Goal: Task Accomplishment & Management: Complete application form

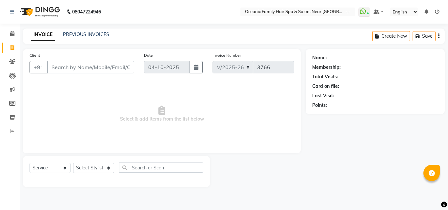
select select "4366"
select select "service"
click at [103, 170] on select "Select Stylist Afsar Ali Arun Thakur Pavithra Rajani Riyasat Shwetha S Jain Sir…" at bounding box center [93, 168] width 41 height 10
click at [138, 166] on input "text" at bounding box center [161, 168] width 84 height 10
click at [95, 160] on div "Select Service Product Membership Package Voucher Prepaid Gift Card Select Styl…" at bounding box center [116, 171] width 187 height 31
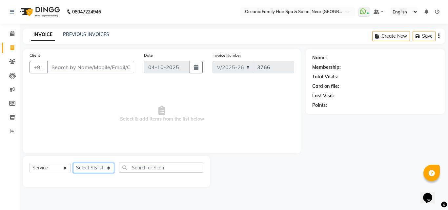
click at [97, 165] on select "Select Stylist Afsar Ali Arun Thakur Pavithra Rajani Riyasat Shwetha S Jain Sir…" at bounding box center [93, 168] width 41 height 10
select select "23948"
click at [73, 163] on select "Select Stylist Afsar Ali Arun Thakur Pavithra Rajani Riyasat Shwetha S Jain Sir…" at bounding box center [93, 168] width 41 height 10
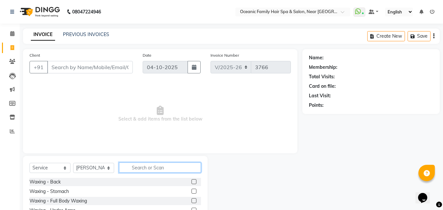
click at [159, 170] on input "text" at bounding box center [160, 168] width 82 height 10
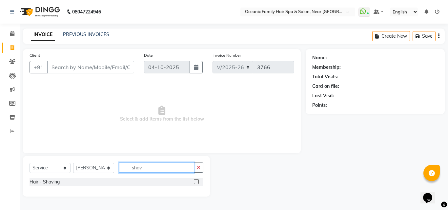
type input "shav"
click at [197, 182] on label at bounding box center [196, 182] width 5 height 5
click at [197, 182] on input "checkbox" at bounding box center [196, 182] width 4 height 4
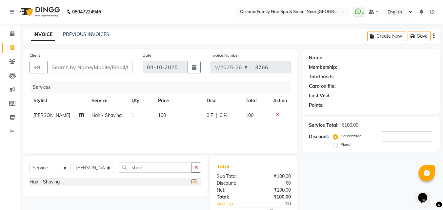
checkbox input "false"
click at [120, 73] on input "Client" at bounding box center [90, 67] width 86 height 12
type input "m"
type input "0"
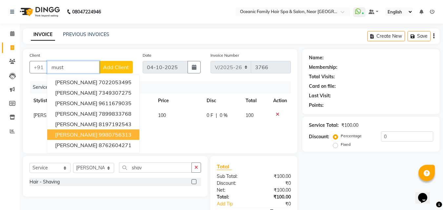
click at [128, 137] on ngb-highlight "9980756313" at bounding box center [115, 135] width 33 height 7
type input "9980756313"
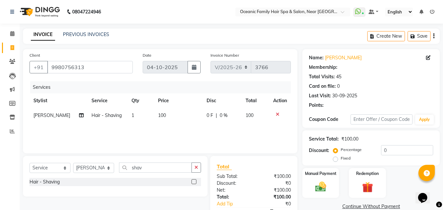
select select "1: Object"
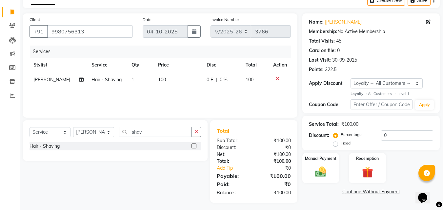
scroll to position [38, 0]
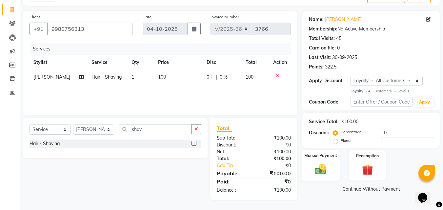
click at [318, 172] on img at bounding box center [321, 169] width 18 height 13
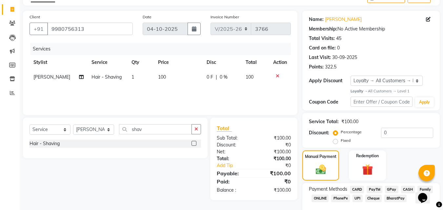
click at [406, 189] on span "CASH" at bounding box center [408, 190] width 14 height 8
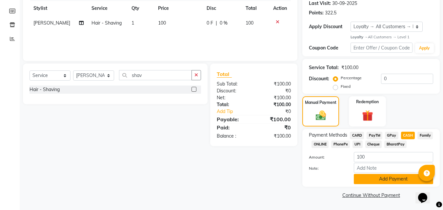
click at [408, 180] on button "Add Payment" at bounding box center [393, 179] width 79 height 10
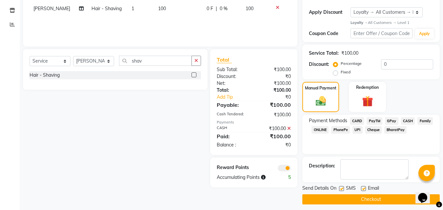
scroll to position [111, 0]
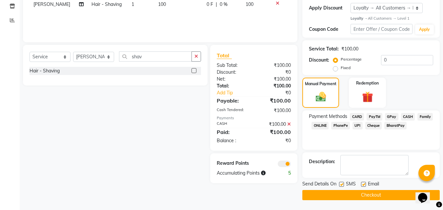
click at [403, 196] on button "Checkout" at bounding box center [372, 195] width 138 height 10
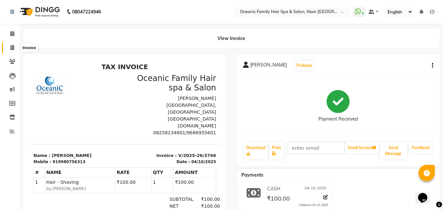
click at [11, 46] on icon at bounding box center [13, 47] width 4 height 5
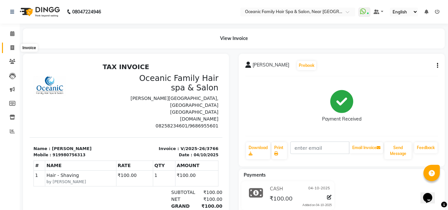
select select "service"
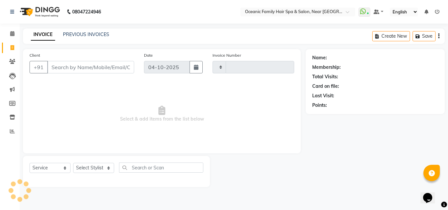
type input "3767"
select select "4366"
click at [13, 33] on icon at bounding box center [12, 33] width 4 height 5
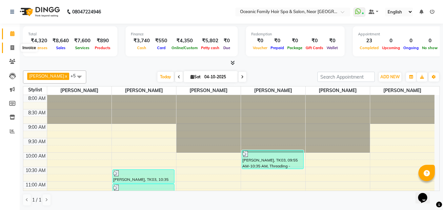
click at [12, 48] on icon at bounding box center [13, 47] width 4 height 5
select select "service"
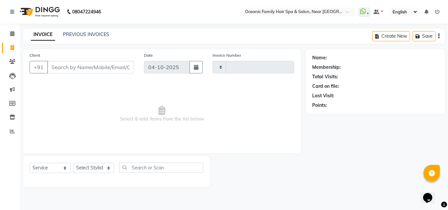
type input "3767"
select select "4366"
click at [113, 169] on select "Select Stylist Afsar Ali Arun Thakur Pavithra Rajani Riyasat Shwetha S Jain Sir…" at bounding box center [93, 168] width 41 height 10
select select "89184"
click at [73, 163] on select "Select Stylist Afsar Ali Arun Thakur Pavithra Rajani Riyasat Shwetha S Jain Sir…" at bounding box center [93, 168] width 41 height 10
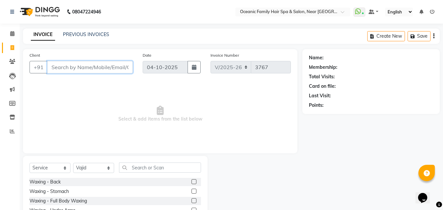
click at [106, 64] on input "Client" at bounding box center [90, 67] width 86 height 12
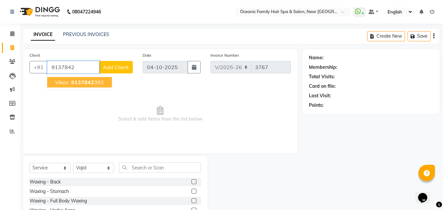
click at [82, 84] on span "9137842" at bounding box center [82, 82] width 23 height 7
type input "9137842392"
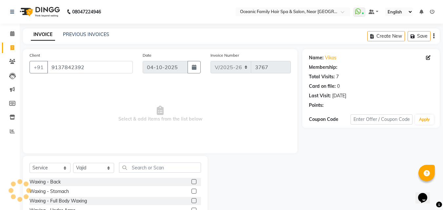
select select "1: Object"
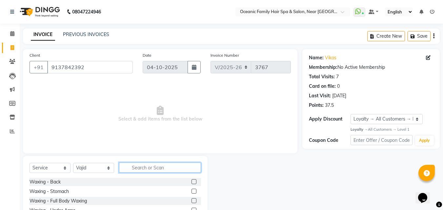
click at [145, 169] on input "text" at bounding box center [160, 168] width 82 height 10
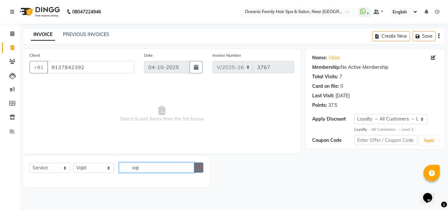
type input "vaji"
click at [200, 170] on button "button" at bounding box center [199, 168] width 10 height 10
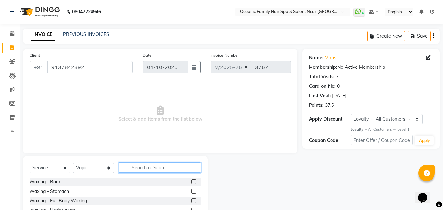
click at [199, 169] on input "text" at bounding box center [160, 168] width 82 height 10
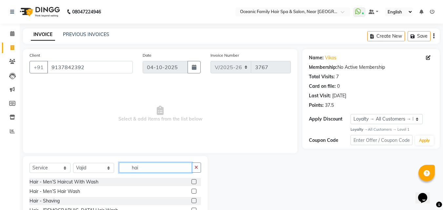
type input "hai"
click at [192, 181] on label at bounding box center [194, 182] width 5 height 5
click at [192, 181] on input "checkbox" at bounding box center [194, 182] width 4 height 4
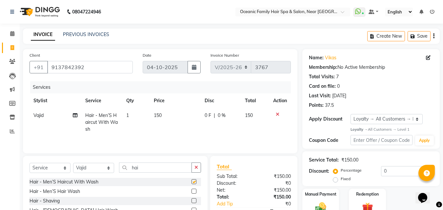
checkbox input "false"
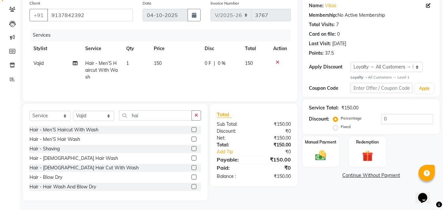
scroll to position [53, 0]
click at [335, 161] on div "Manual Payment" at bounding box center [321, 151] width 38 height 31
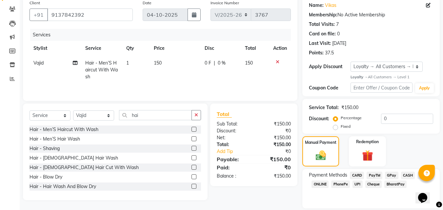
click at [410, 176] on span "CASH" at bounding box center [408, 176] width 14 height 8
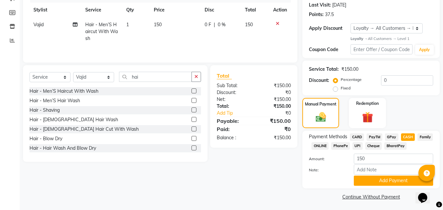
scroll to position [93, 0]
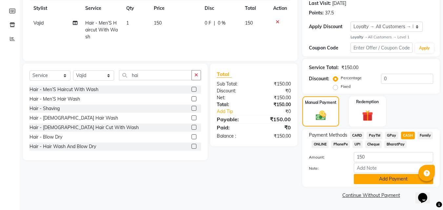
click at [402, 182] on button "Add Payment" at bounding box center [393, 179] width 79 height 10
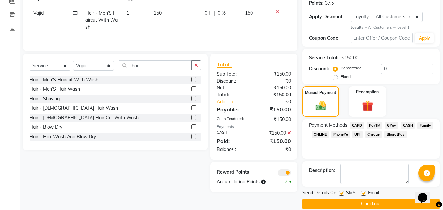
scroll to position [111, 0]
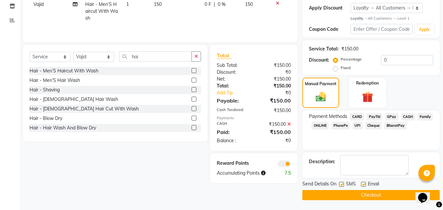
click at [394, 195] on button "Checkout" at bounding box center [372, 195] width 138 height 10
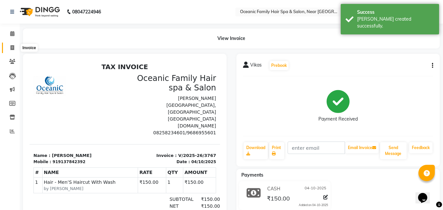
click at [11, 47] on icon at bounding box center [13, 47] width 4 height 5
select select "service"
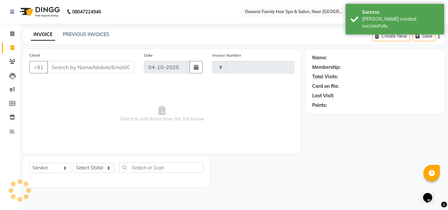
type input "3768"
select select "4366"
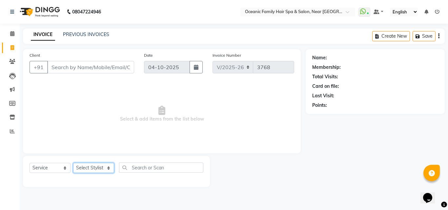
click at [101, 169] on select "Select Stylist Afsar Ali Arun Thakur Pavithra Rajani Riyasat Shwetha S Jain Sir…" at bounding box center [93, 168] width 41 height 10
select select "23960"
click at [73, 163] on select "Select Stylist Afsar Ali Arun Thakur Pavithra Rajani Riyasat Shwetha S Jain Sir…" at bounding box center [93, 168] width 41 height 10
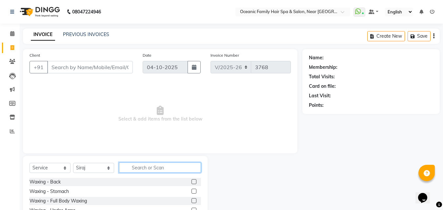
click at [151, 166] on input "text" at bounding box center [160, 168] width 82 height 10
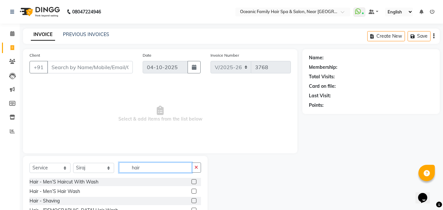
type input "hair"
click at [192, 181] on label at bounding box center [194, 182] width 5 height 5
click at [192, 181] on input "checkbox" at bounding box center [194, 182] width 4 height 4
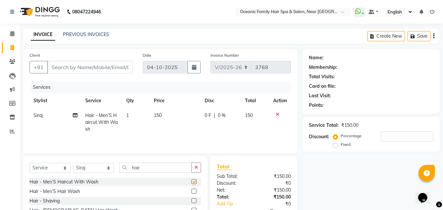
checkbox input "false"
click at [192, 200] on label at bounding box center [194, 201] width 5 height 5
click at [192, 200] on input "checkbox" at bounding box center [194, 201] width 4 height 4
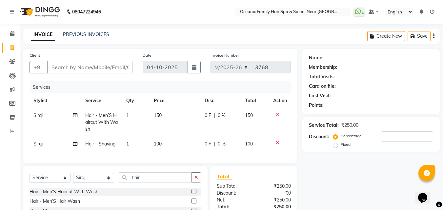
checkbox input "false"
click at [110, 64] on input "Client" at bounding box center [90, 67] width 86 height 12
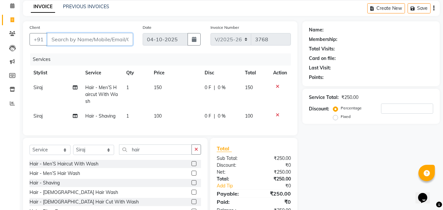
scroll to position [67, 0]
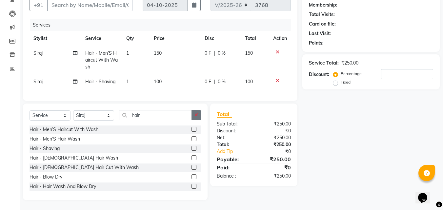
click at [198, 116] on icon "button" at bounding box center [197, 115] width 4 height 5
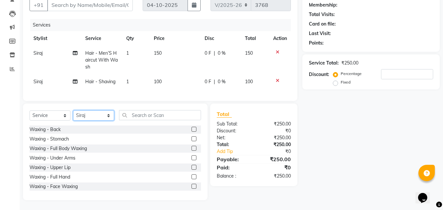
click at [107, 118] on select "Select Stylist Afsar Ali Arun Thakur Pavithra Rajani Riyasat Shwetha S Jain Sir…" at bounding box center [93, 116] width 41 height 10
select select "23947"
click at [73, 111] on select "Select Stylist Afsar Ali Arun Thakur Pavithra Rajani Riyasat Shwetha S Jain Sir…" at bounding box center [93, 116] width 41 height 10
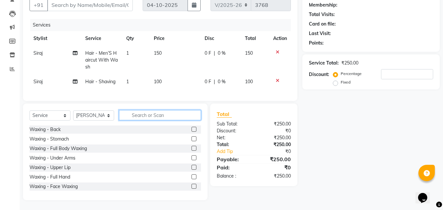
click at [180, 110] on input "text" at bounding box center [160, 115] width 82 height 10
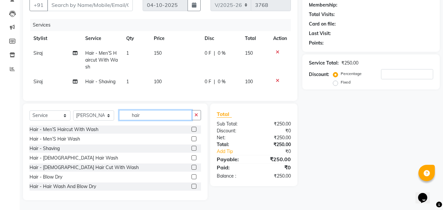
type input "hair"
click at [192, 129] on label at bounding box center [194, 129] width 5 height 5
click at [192, 129] on input "checkbox" at bounding box center [194, 130] width 4 height 4
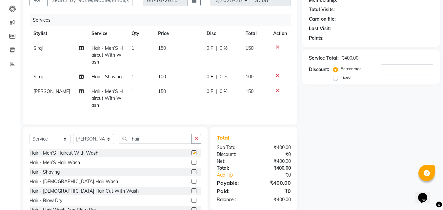
checkbox input "false"
click at [192, 175] on label at bounding box center [194, 172] width 5 height 5
click at [192, 175] on input "checkbox" at bounding box center [194, 172] width 4 height 4
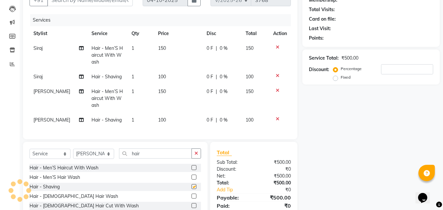
checkbox input "false"
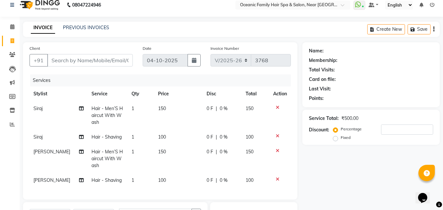
scroll to position [2, 0]
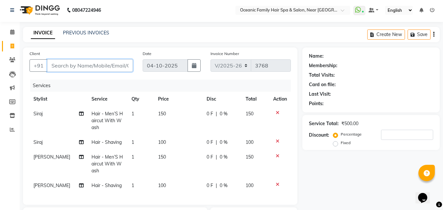
click at [109, 63] on input "Client" at bounding box center [90, 65] width 86 height 12
type input "9"
type input "0"
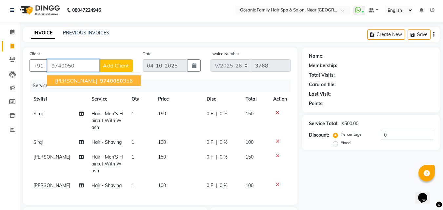
click at [97, 77] on button "Vivin 9740050 356" at bounding box center [94, 80] width 94 height 11
type input "9740050356"
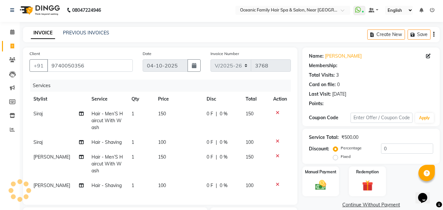
select select "1: Object"
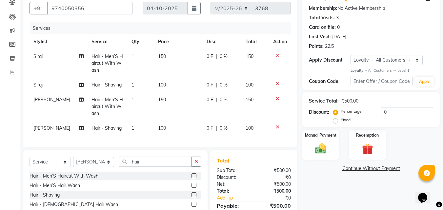
scroll to position [67, 0]
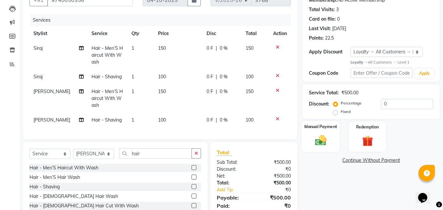
click at [329, 138] on img at bounding box center [321, 140] width 18 height 13
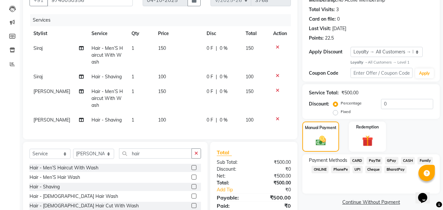
click at [377, 160] on span "PayTM" at bounding box center [375, 161] width 16 height 8
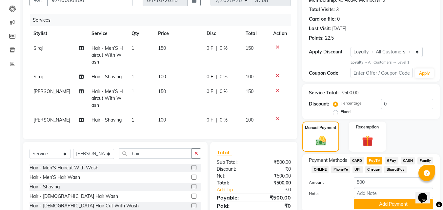
scroll to position [111, 0]
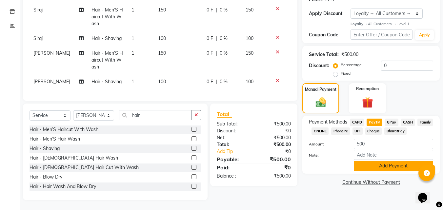
click at [382, 164] on button "Add Payment" at bounding box center [393, 166] width 79 height 10
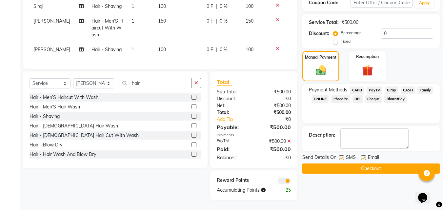
scroll to position [143, 0]
click at [384, 167] on button "Checkout" at bounding box center [372, 169] width 138 height 10
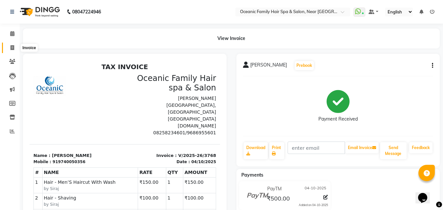
click at [11, 44] on span at bounding box center [12, 48] width 11 height 8
select select "4366"
select select "service"
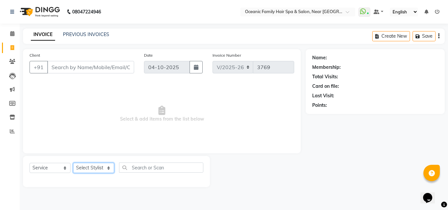
click at [109, 164] on select "Select Stylist Afsar Ali Arun Thakur Pavithra Rajani Riyasat Shwetha S Jain Sir…" at bounding box center [93, 168] width 41 height 10
select select "23946"
click at [73, 163] on select "Select Stylist Afsar Ali Arun Thakur Pavithra Rajani Riyasat Shwetha S Jain Sir…" at bounding box center [93, 168] width 41 height 10
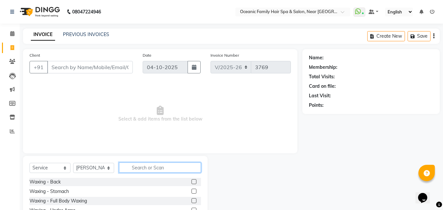
click at [145, 167] on input "text" at bounding box center [160, 168] width 82 height 10
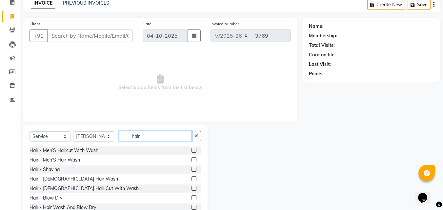
scroll to position [33, 0]
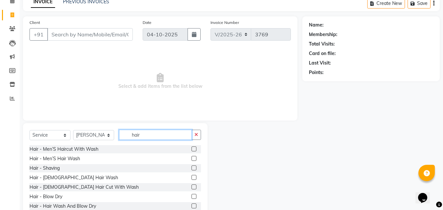
type input "hair"
click at [192, 187] on label at bounding box center [194, 187] width 5 height 5
click at [192, 187] on input "checkbox" at bounding box center [194, 187] width 4 height 4
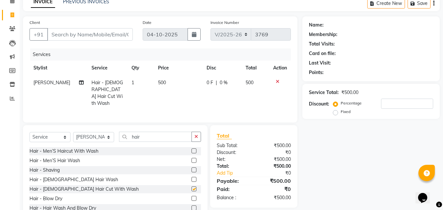
checkbox input "false"
click at [115, 34] on input "Client" at bounding box center [90, 34] width 86 height 12
drag, startPoint x: 107, startPoint y: 36, endPoint x: 103, endPoint y: 35, distance: 4.0
click at [105, 35] on input "Client" at bounding box center [90, 34] width 86 height 12
type input "8"
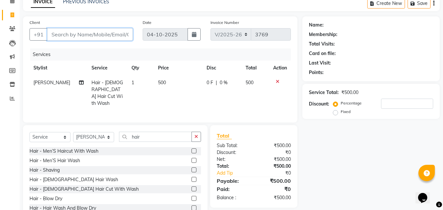
type input "0"
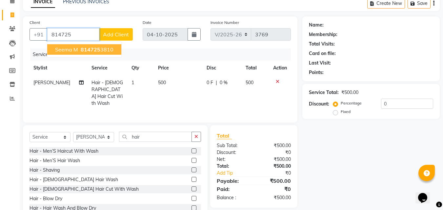
click at [95, 49] on span "814725" at bounding box center [91, 49] width 20 height 7
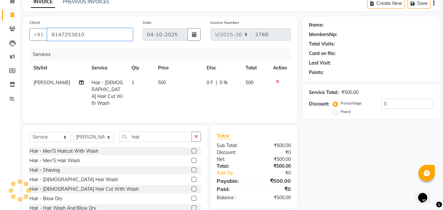
type input "8147253810"
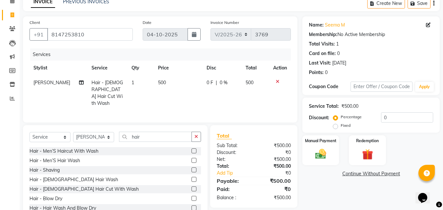
scroll to position [53, 0]
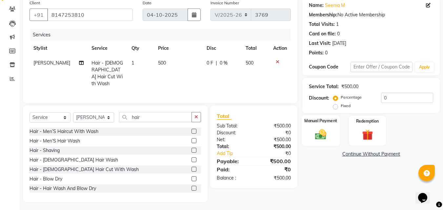
click at [331, 141] on div "Manual Payment" at bounding box center [321, 130] width 38 height 31
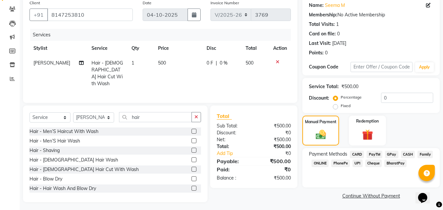
click at [376, 153] on span "PayTM" at bounding box center [375, 155] width 16 height 8
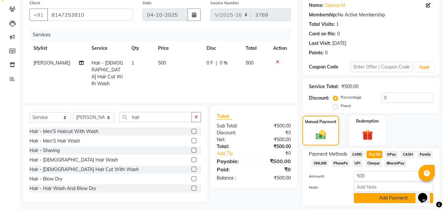
click at [387, 197] on button "Add Payment" at bounding box center [393, 198] width 79 height 10
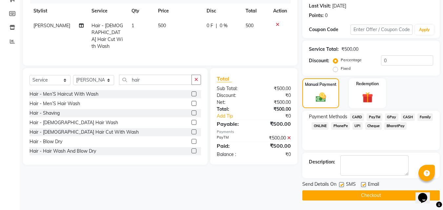
scroll to position [90, 0]
click at [385, 198] on button "Checkout" at bounding box center [372, 195] width 138 height 10
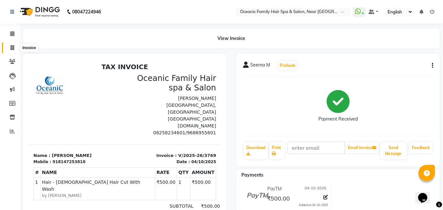
click at [12, 49] on icon at bounding box center [13, 47] width 4 height 5
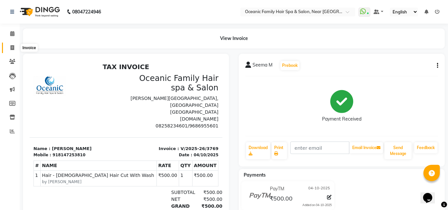
select select "service"
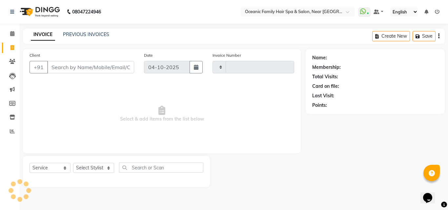
type input "3770"
select select "4366"
click at [14, 33] on icon at bounding box center [12, 33] width 4 height 5
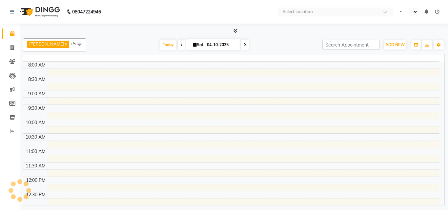
select select "en"
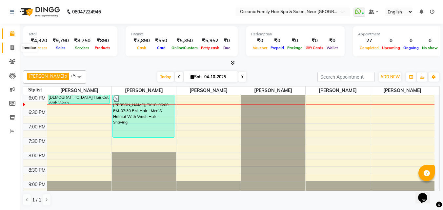
click at [11, 47] on icon at bounding box center [13, 47] width 4 height 5
select select "service"
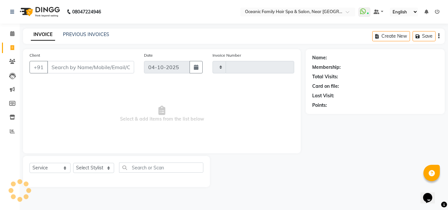
type input "3770"
select select "4366"
click at [80, 34] on link "PREVIOUS INVOICES" at bounding box center [86, 35] width 46 height 6
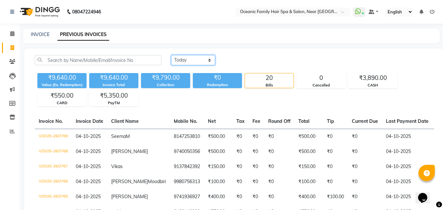
click at [207, 60] on select "Today Yesterday Custom Range" at bounding box center [193, 60] width 44 height 10
click at [9, 32] on span at bounding box center [12, 34] width 11 height 8
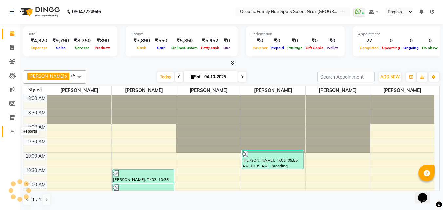
click at [10, 130] on icon at bounding box center [12, 131] width 5 height 5
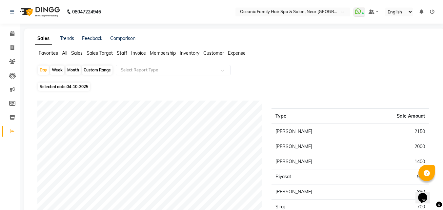
click at [239, 52] on span "Expense" at bounding box center [237, 53] width 18 height 6
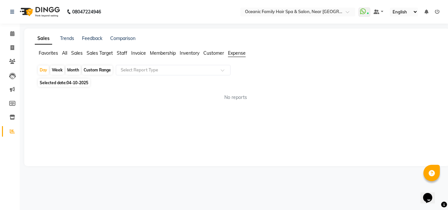
click at [237, 52] on span "Expense" at bounding box center [237, 53] width 18 height 6
click at [241, 49] on div "Sales Trends Feedback Comparison Favorites All Sales Sales Target Staff Invoice…" at bounding box center [237, 98] width 426 height 138
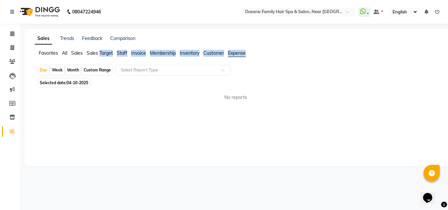
click at [241, 49] on div "Sales Trends Feedback Comparison Favorites All Sales Sales Target Staff Invoice…" at bounding box center [237, 98] width 426 height 138
click at [240, 52] on span "Expense" at bounding box center [237, 53] width 18 height 6
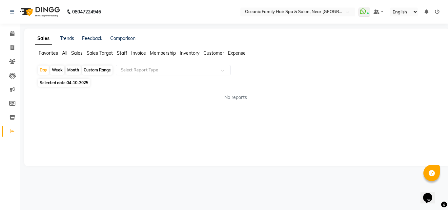
click at [313, 70] on div "Day Week Month Custom Range Select Report Type" at bounding box center [236, 71] width 399 height 12
click at [243, 51] on span "Expense" at bounding box center [237, 53] width 18 height 6
click at [243, 55] on span "Expense" at bounding box center [237, 53] width 18 height 6
click at [43, 72] on div "Day" at bounding box center [43, 70] width 11 height 9
select select "10"
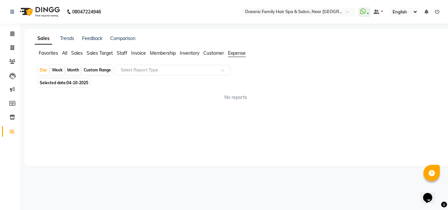
select select "2025"
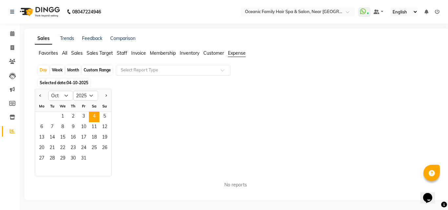
click at [225, 73] on span at bounding box center [225, 72] width 8 height 7
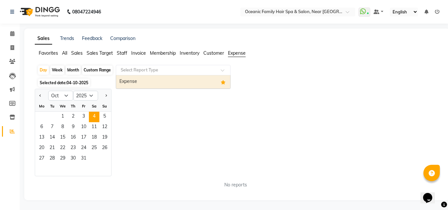
click at [225, 80] on span "Options list" at bounding box center [223, 82] width 5 height 8
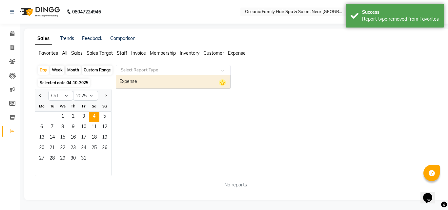
click at [220, 84] on icon "Options list" at bounding box center [222, 82] width 7 height 7
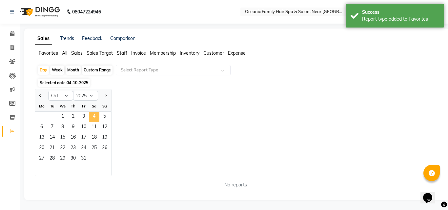
click at [95, 116] on span "4" at bounding box center [94, 117] width 11 height 11
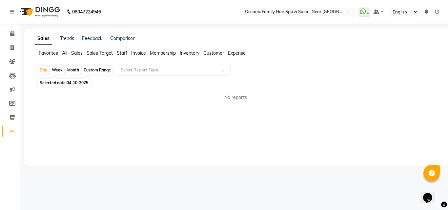
click at [220, 68] on div at bounding box center [173, 70] width 114 height 7
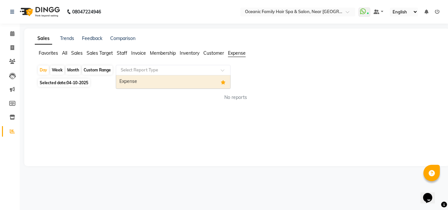
click at [202, 79] on div "Expense" at bounding box center [173, 81] width 114 height 13
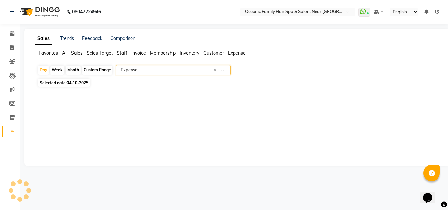
select select "csv"
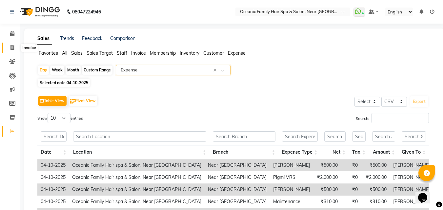
click at [11, 46] on icon at bounding box center [13, 47] width 4 height 5
select select "service"
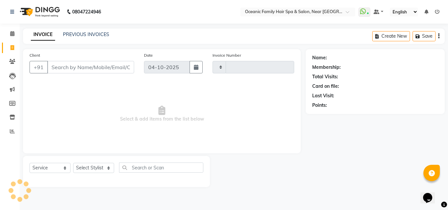
type input "3770"
select select "4366"
click at [13, 33] on icon at bounding box center [12, 33] width 4 height 5
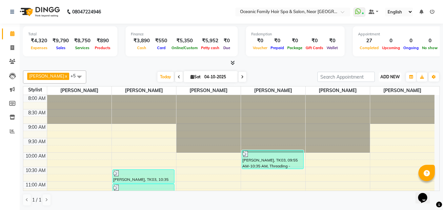
click at [389, 79] on span "ADD NEW" at bounding box center [390, 77] width 19 height 5
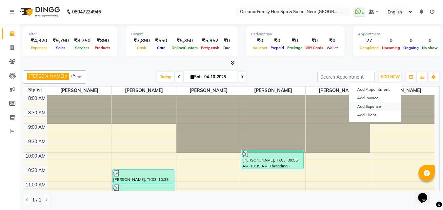
click at [380, 104] on link "Add Expense" at bounding box center [376, 106] width 52 height 9
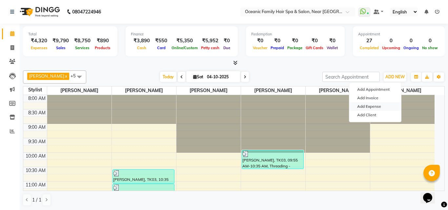
select select "3173"
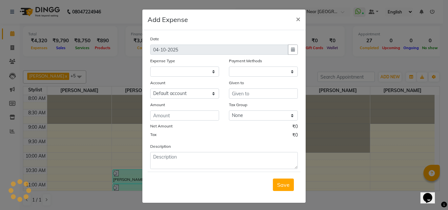
select select "1"
select select "3172"
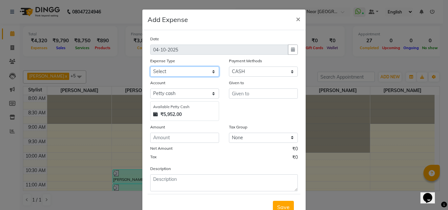
click at [205, 71] on select "Select Abid Ali Afsar Ahemed Arun Thakur Bank charges Cash transfer to bank Cas…" at bounding box center [184, 72] width 69 height 10
select select "5591"
click at [150, 67] on select "Select Abid Ali Afsar Ahemed Arun Thakur Bank charges Cash transfer to bank Cas…" at bounding box center [184, 72] width 69 height 10
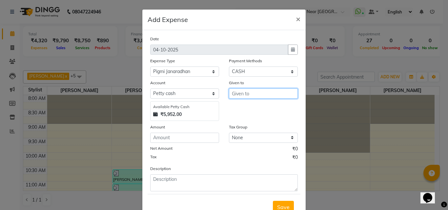
click at [242, 97] on input "text" at bounding box center [263, 94] width 69 height 10
click at [250, 105] on ngb-highlight "Tas miya" at bounding box center [247, 107] width 21 height 7
type input "[PERSON_NAME]"
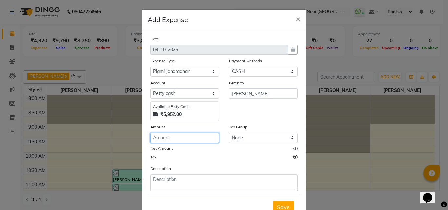
click at [190, 139] on input "number" at bounding box center [184, 138] width 69 height 10
type input "600"
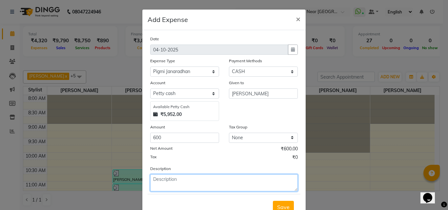
click at [206, 176] on textarea at bounding box center [224, 183] width 148 height 17
type textarea "Pigmy"
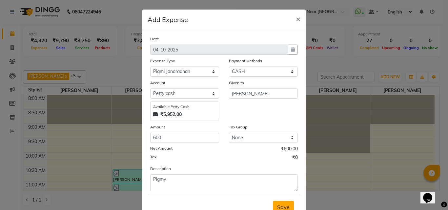
click at [286, 205] on span "Save" at bounding box center [283, 207] width 12 height 7
click at [286, 205] on div "Save" at bounding box center [224, 207] width 153 height 26
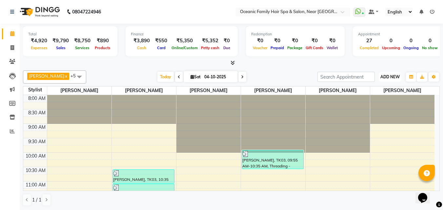
click at [388, 78] on span "ADD NEW" at bounding box center [390, 77] width 19 height 5
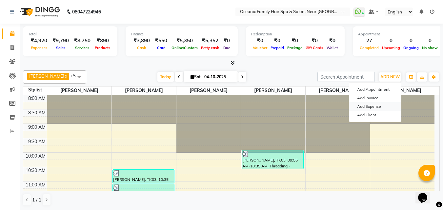
click at [387, 106] on link "Add Expense" at bounding box center [376, 106] width 52 height 9
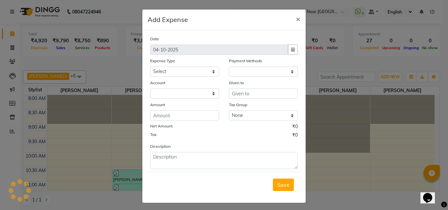
select select "1"
select select "3172"
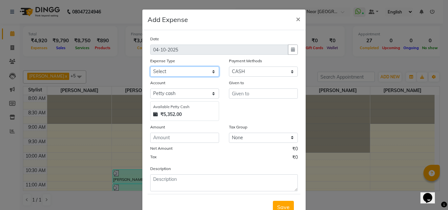
click at [209, 72] on select "Select Abid Ali Afsar Ahemed Arun Thakur Bank charges Cash transfer to bank Cas…" at bounding box center [184, 72] width 69 height 10
select select "5541"
click at [150, 67] on select "Select Abid Ali Afsar Ahemed Arun Thakur Bank charges Cash transfer to bank Cas…" at bounding box center [184, 72] width 69 height 10
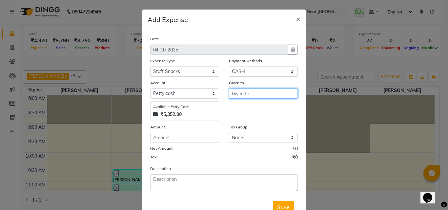
click at [282, 91] on input "text" at bounding box center [263, 94] width 69 height 10
click at [275, 108] on button "Tas miya" at bounding box center [255, 107] width 52 height 11
type input "[PERSON_NAME]"
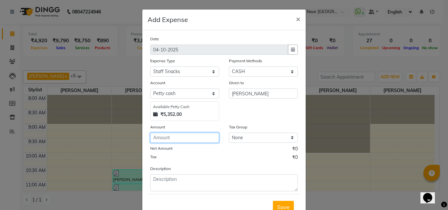
click at [203, 136] on input "number" at bounding box center [184, 138] width 69 height 10
type input "80"
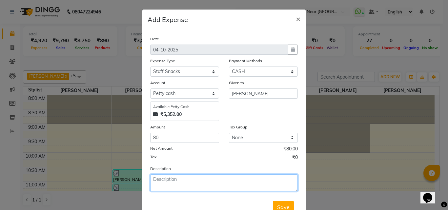
click at [204, 183] on textarea at bounding box center [224, 183] width 148 height 17
type textarea "Tea"
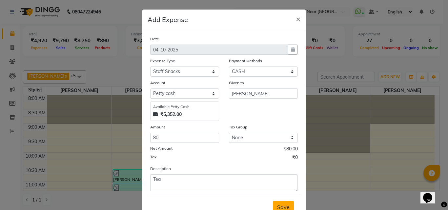
click at [281, 205] on span "Save" at bounding box center [283, 207] width 12 height 7
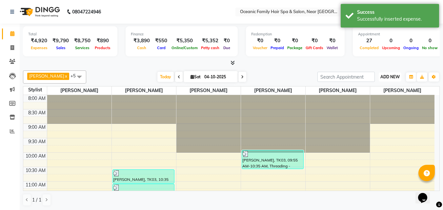
click at [399, 76] on span "ADD NEW" at bounding box center [390, 77] width 19 height 5
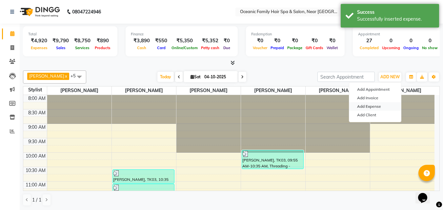
click at [380, 107] on link "Add Expense" at bounding box center [376, 106] width 52 height 9
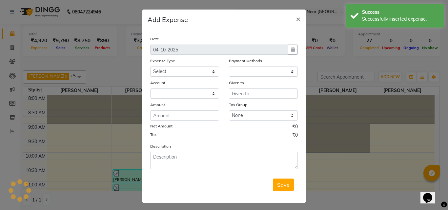
select select "1"
select select "3172"
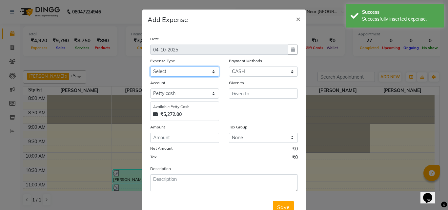
click at [214, 71] on select "Select Abid Ali Afsar Ahemed Arun Thakur Bank charges Cash transfer to bank Cas…" at bounding box center [184, 72] width 69 height 10
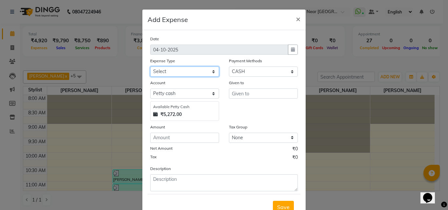
select select "5558"
click at [150, 67] on select "Select Abid Ali Afsar Ahemed Arun Thakur Bank charges Cash transfer to bank Cas…" at bounding box center [184, 72] width 69 height 10
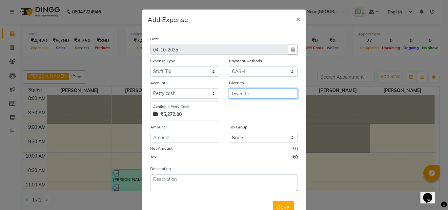
click at [253, 97] on input "text" at bounding box center [263, 94] width 69 height 10
click at [252, 106] on ngb-highlight "Tas miya" at bounding box center [247, 107] width 21 height 7
type input "[PERSON_NAME]"
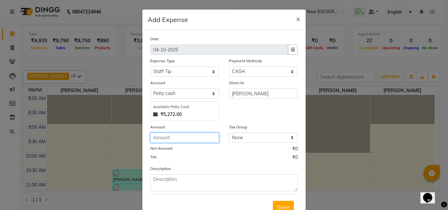
click at [204, 137] on input "number" at bounding box center [184, 138] width 69 height 10
type input "20"
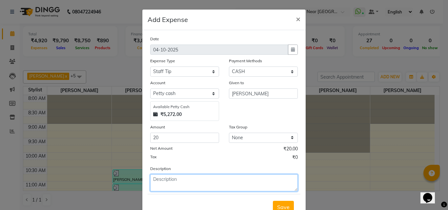
click at [189, 188] on textarea at bounding box center [224, 183] width 148 height 17
type textarea "[PERSON_NAME]"
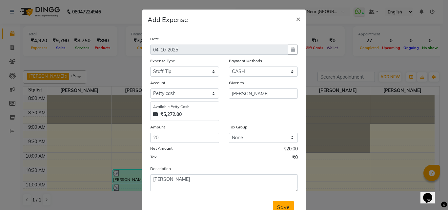
click at [284, 205] on span "Save" at bounding box center [283, 207] width 12 height 7
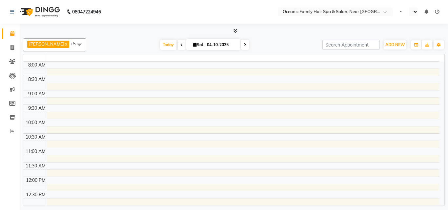
select select "en"
